Goal: Consume media (video, audio)

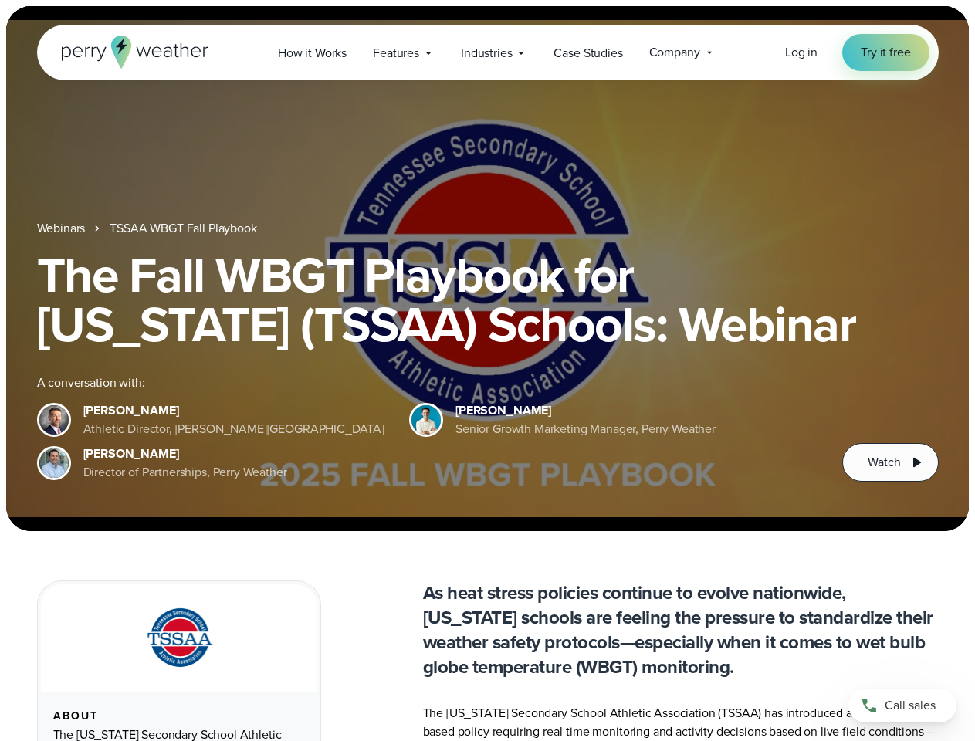
click at [487, 371] on div "The Fall WBGT Playbook for [US_STATE] (TSSAA) Schools: Webinar A conversation w…" at bounding box center [488, 366] width 902 height 232
click at [487, 52] on span "Industries" at bounding box center [486, 53] width 51 height 19
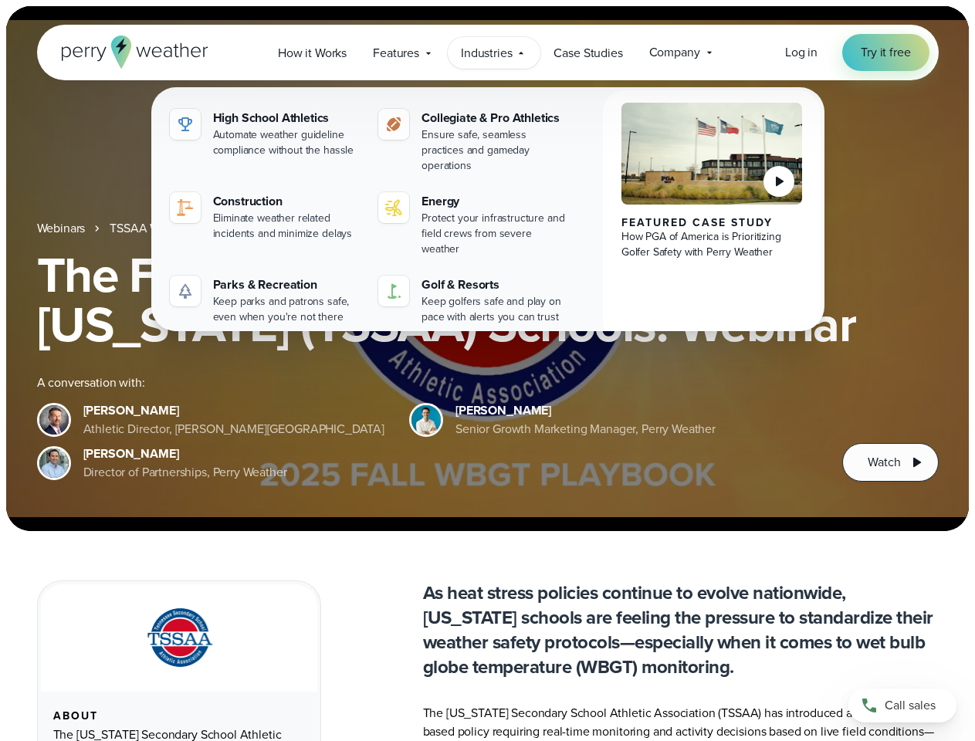
click at [487, 269] on h1 "The Fall WBGT Playbook for [US_STATE] (TSSAA) Schools: Webinar" at bounding box center [488, 299] width 902 height 99
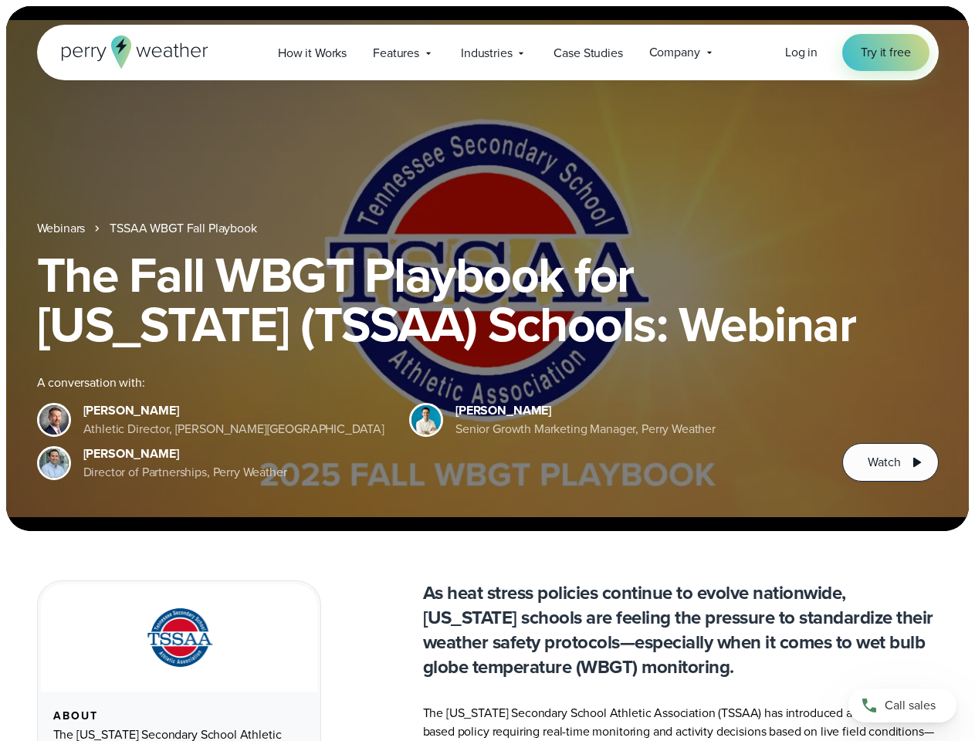
click at [184, 228] on link "TSSAA WBGT Fall Playbook" at bounding box center [183, 228] width 147 height 19
click at [890, 462] on span "Watch" at bounding box center [884, 462] width 32 height 19
